Goal: Find specific page/section: Find specific page/section

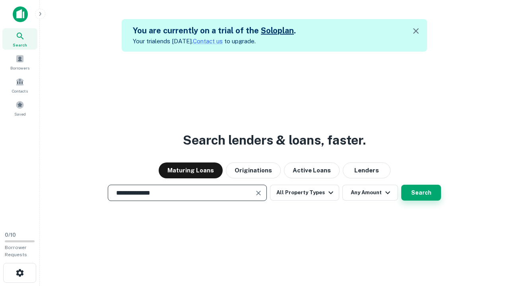
type input "**********"
click at [401, 185] on button "Search" at bounding box center [421, 193] width 40 height 16
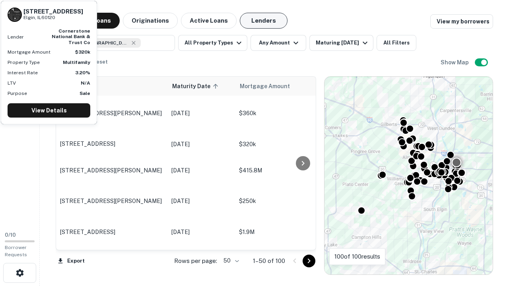
click at [264, 21] on button "Lenders" at bounding box center [264, 21] width 48 height 16
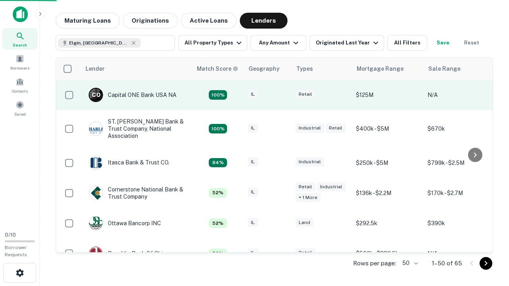
click at [282, 95] on div "IL" at bounding box center [268, 95] width 40 height 11
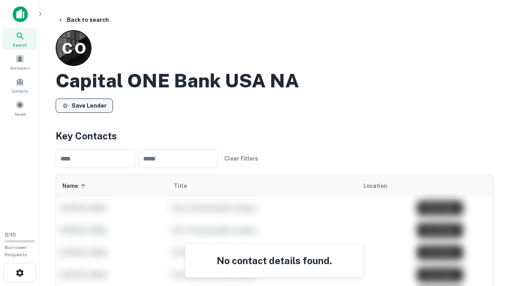
click at [84, 105] on button "Save Lender" at bounding box center [84, 106] width 57 height 14
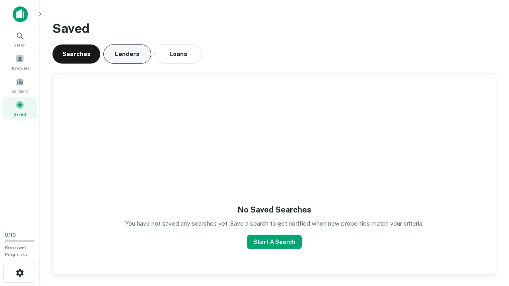
click at [127, 54] on button "Lenders" at bounding box center [127, 54] width 48 height 19
